Goal: Task Accomplishment & Management: Use online tool/utility

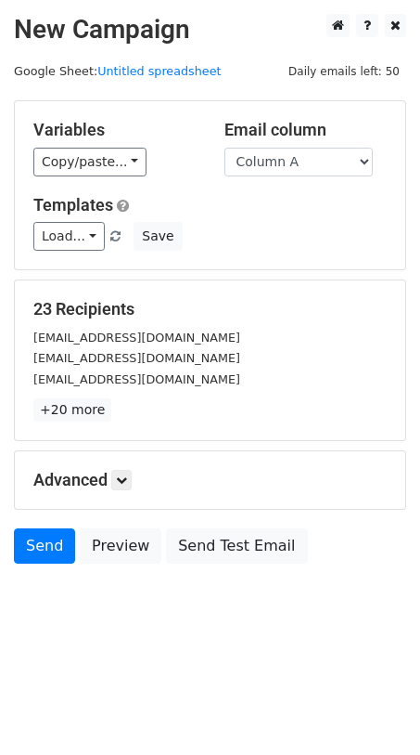
click at [34, 567] on div "Send Preview Send Test Email" at bounding box center [210, 550] width 420 height 45
click at [37, 549] on link "Send" at bounding box center [44, 545] width 61 height 35
click at [41, 557] on link "Send" at bounding box center [44, 545] width 61 height 35
click at [50, 552] on link "Send" at bounding box center [44, 545] width 61 height 35
click at [35, 553] on link "Send" at bounding box center [44, 545] width 61 height 35
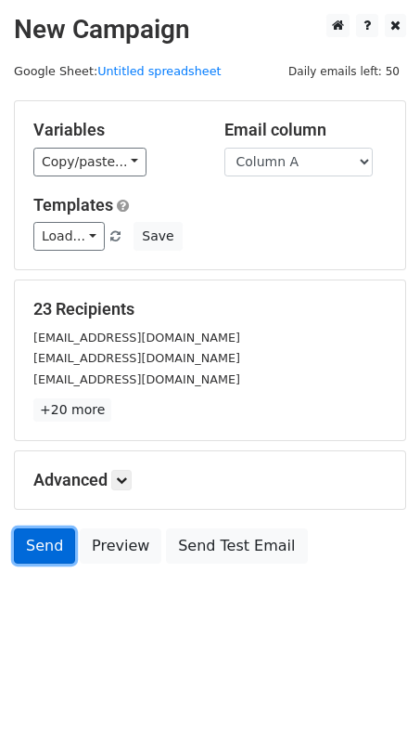
click at [35, 553] on link "Send" at bounding box center [44, 545] width 61 height 35
click at [58, 552] on link "Send" at bounding box center [44, 545] width 61 height 35
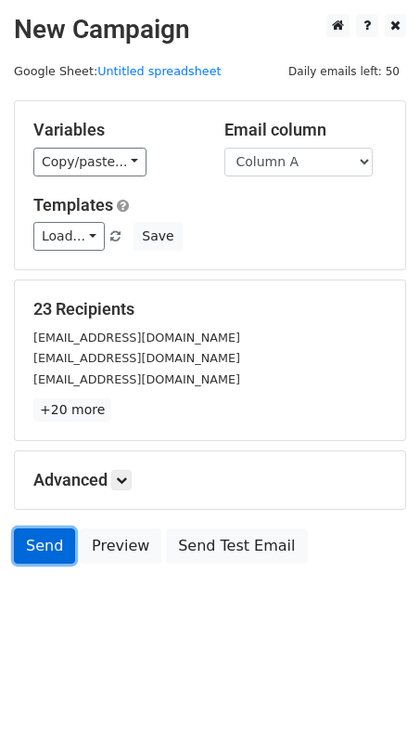
click at [29, 547] on link "Send" at bounding box center [44, 545] width 61 height 35
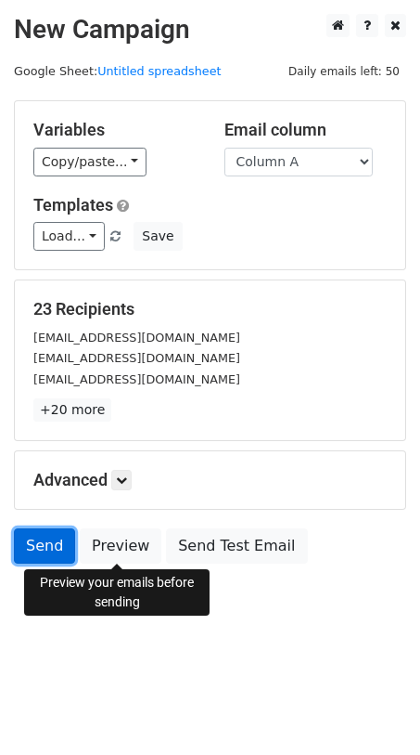
click at [35, 544] on link "Send" at bounding box center [44, 545] width 61 height 35
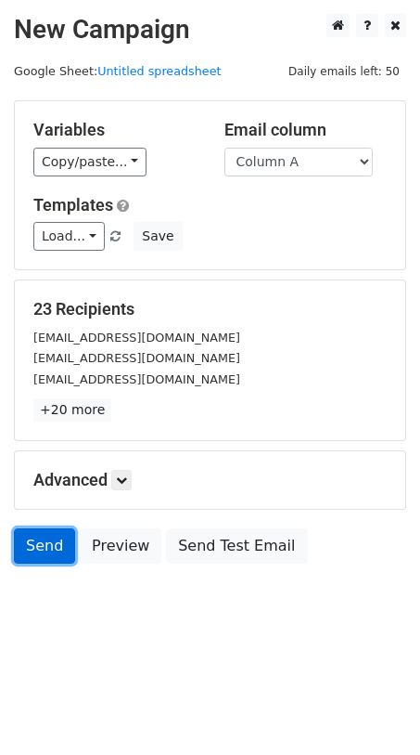
click at [35, 544] on link "Send" at bounding box center [44, 545] width 61 height 35
